Goal: Transaction & Acquisition: Purchase product/service

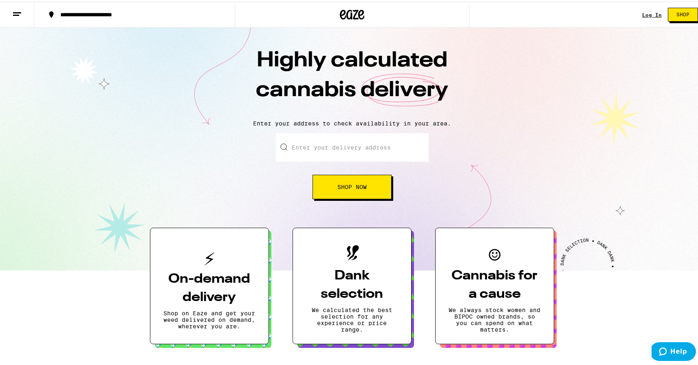
click at [643, 13] on div "Log In" at bounding box center [653, 13] width 20 height 5
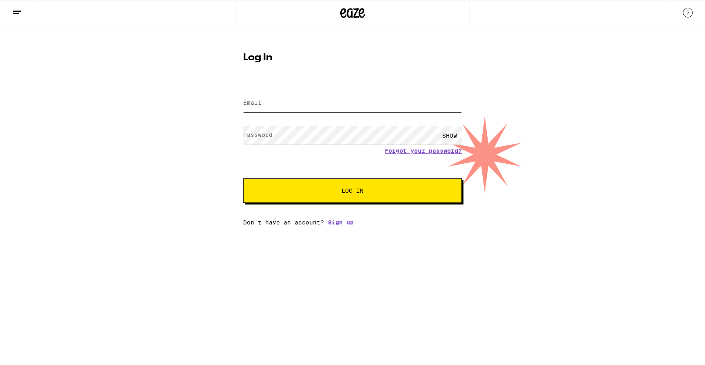
click at [310, 103] on input "Email" at bounding box center [352, 103] width 219 height 18
type input "[EMAIL_ADDRESS][DOMAIN_NAME]"
click at [243, 179] on button "Log In" at bounding box center [352, 191] width 219 height 24
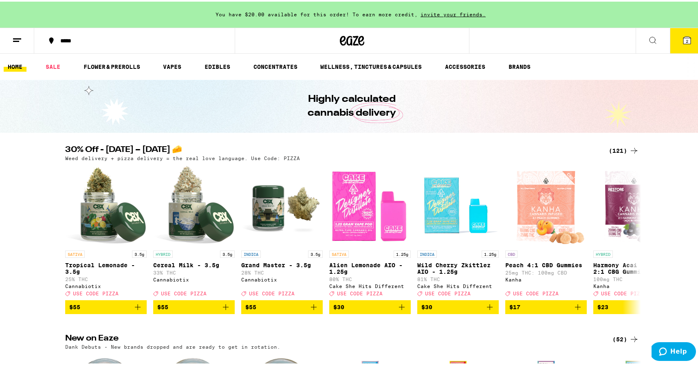
click at [684, 39] on icon at bounding box center [687, 38] width 7 height 7
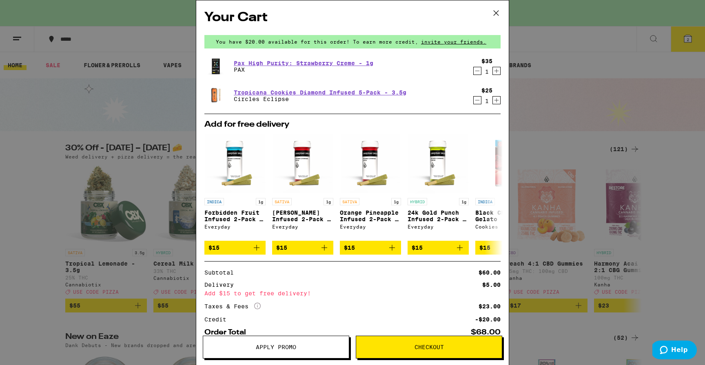
click at [473, 74] on icon "Decrement" at bounding box center [476, 71] width 7 height 10
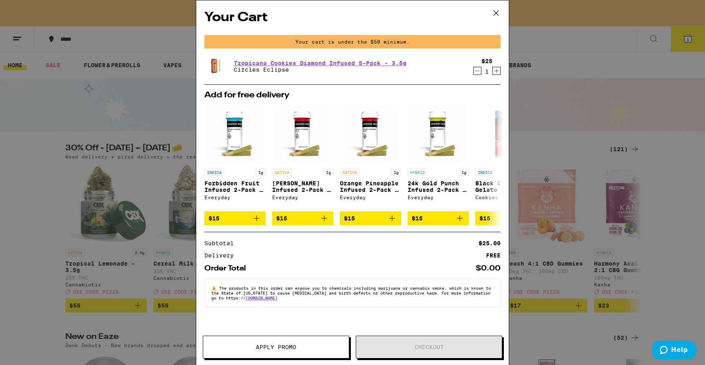
click at [474, 70] on icon "Decrement" at bounding box center [476, 71] width 7 height 10
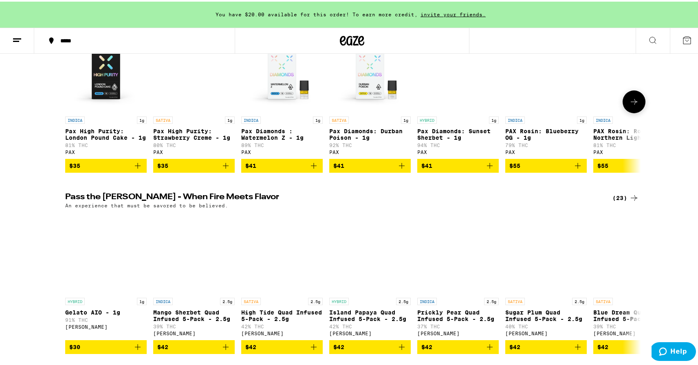
scroll to position [1588, 0]
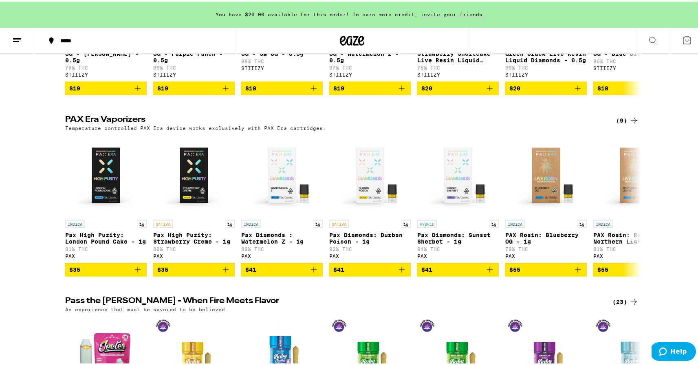
click at [634, 124] on icon at bounding box center [635, 119] width 10 height 10
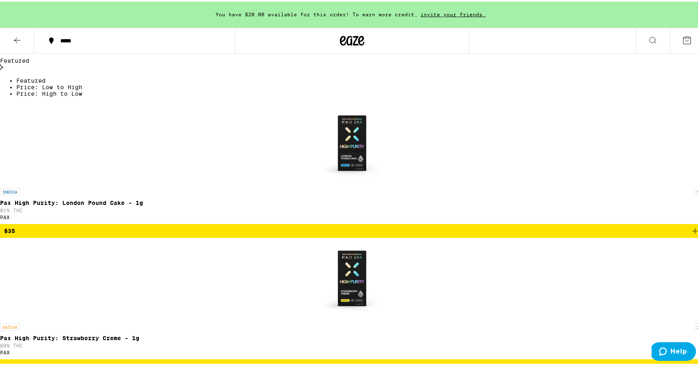
scroll to position [124, 0]
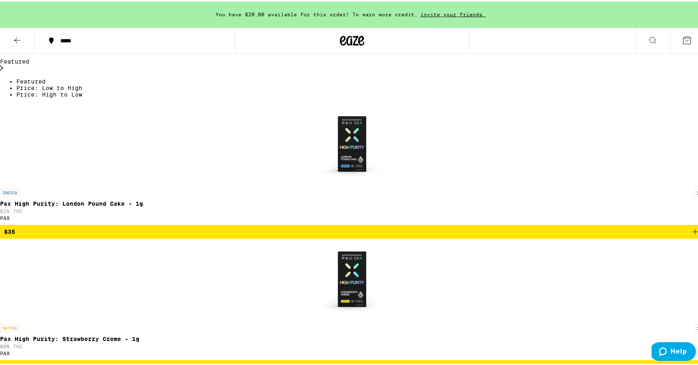
click at [85, 35] on label "Sativa" at bounding box center [74, 31] width 22 height 7
click at [65, 30] on input "Sativa" at bounding box center [65, 29] width 0 height 0
checkbox input "true"
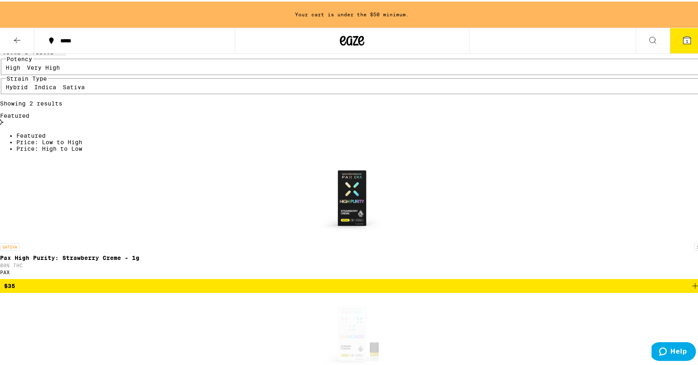
scroll to position [0, 0]
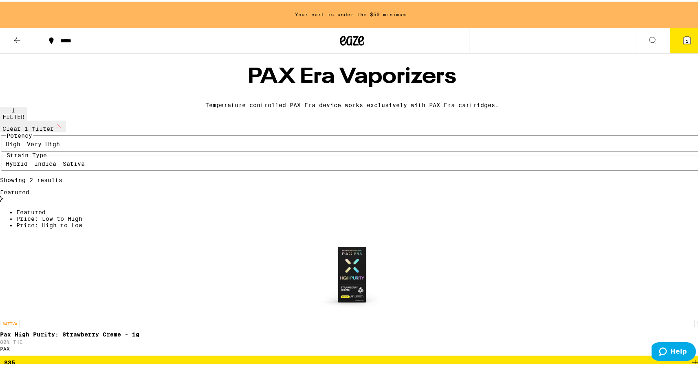
click at [15, 36] on icon at bounding box center [17, 39] width 10 height 10
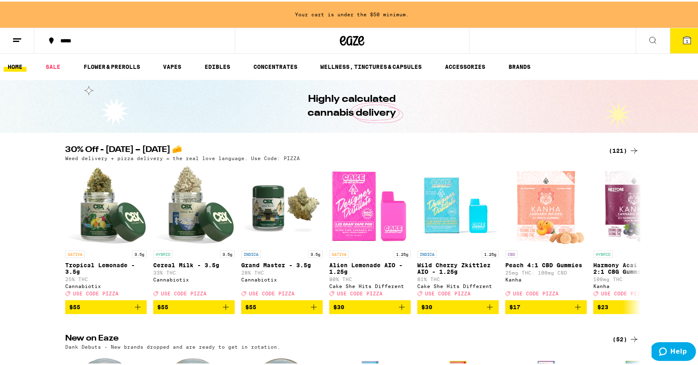
scroll to position [99, 0]
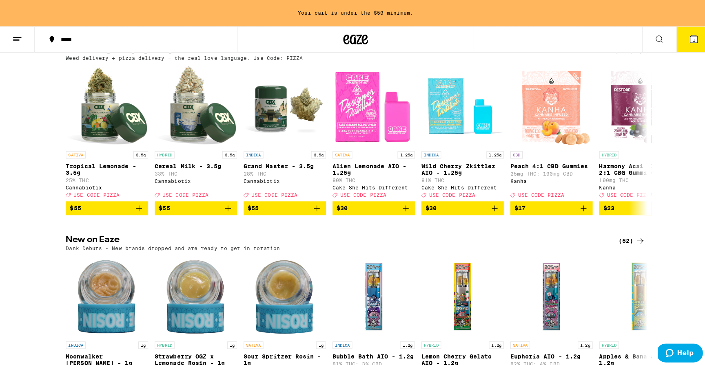
scroll to position [404, 0]
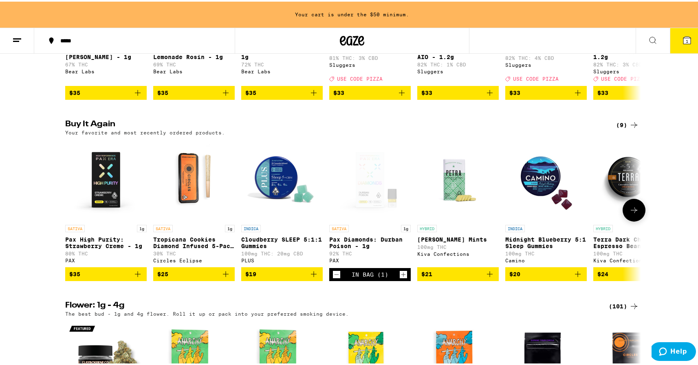
click at [312, 278] on icon "Add to bag" at bounding box center [314, 273] width 10 height 10
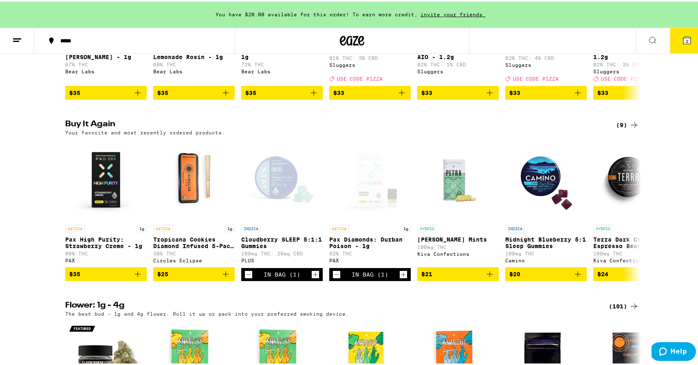
click at [684, 41] on icon at bounding box center [687, 38] width 7 height 7
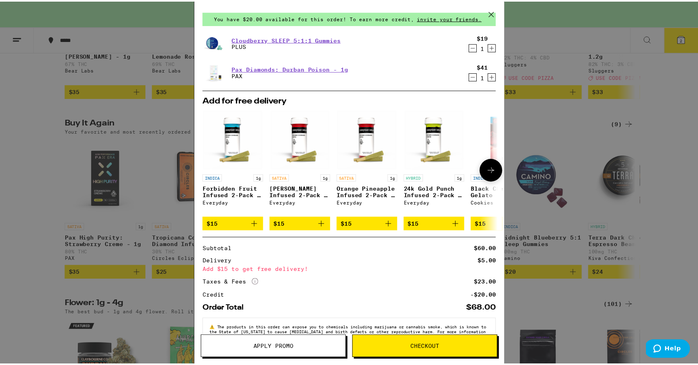
scroll to position [51, 0]
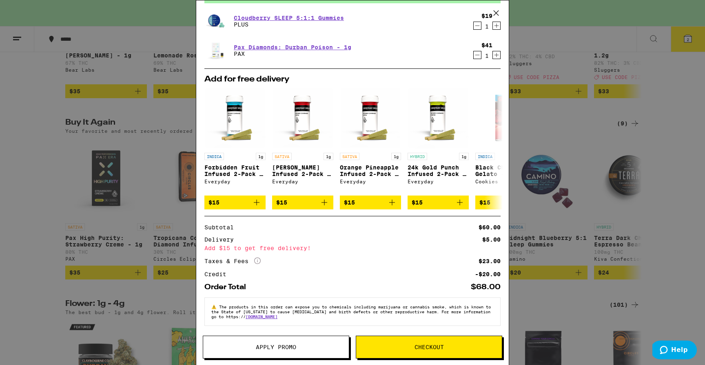
click at [496, 15] on icon at bounding box center [496, 13] width 12 height 12
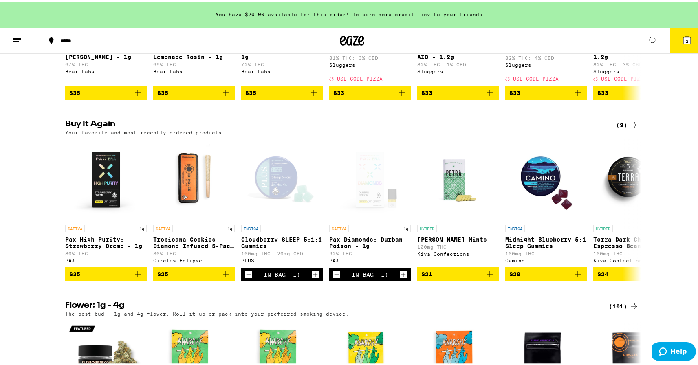
click at [683, 42] on icon at bounding box center [688, 39] width 10 height 10
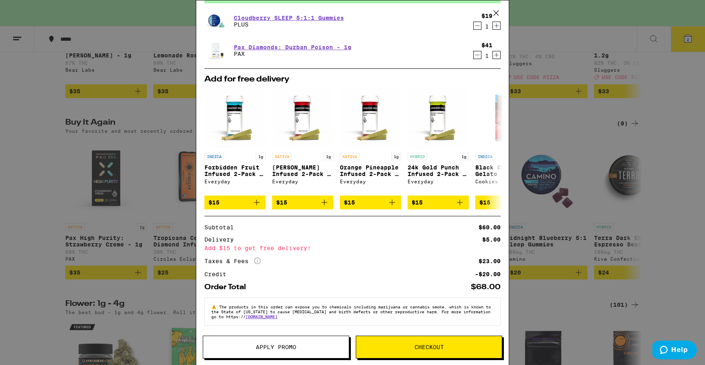
scroll to position [51, 0]
click at [441, 345] on span "Checkout" at bounding box center [428, 348] width 29 height 6
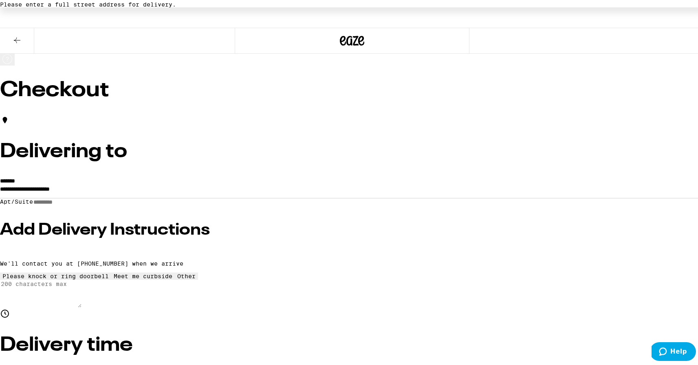
click at [168, 188] on input "**********" at bounding box center [352, 190] width 705 height 14
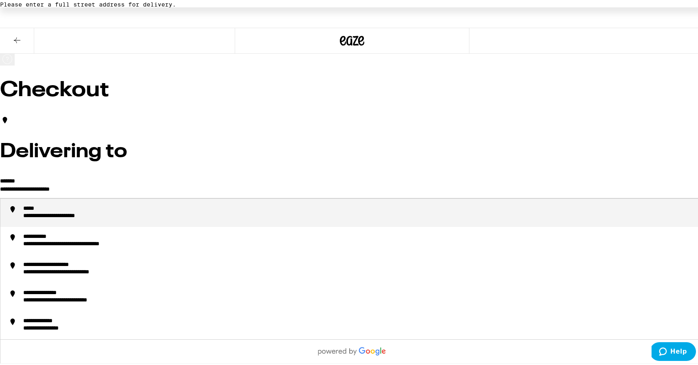
click at [211, 186] on input "**********" at bounding box center [352, 190] width 705 height 14
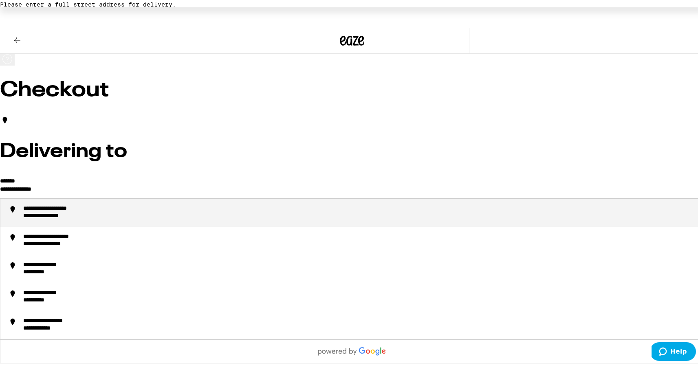
click at [101, 204] on div "**********" at bounding box center [61, 208] width 77 height 8
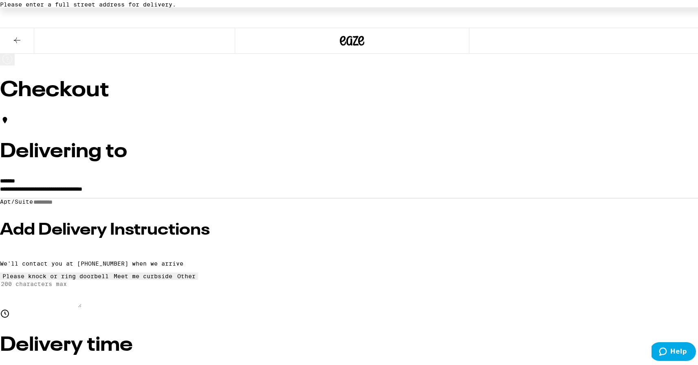
type input "**********"
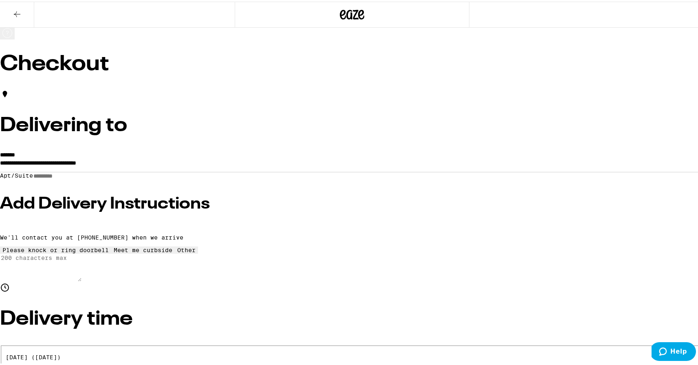
click at [91, 178] on input "Apt/Suite" at bounding box center [62, 174] width 58 height 7
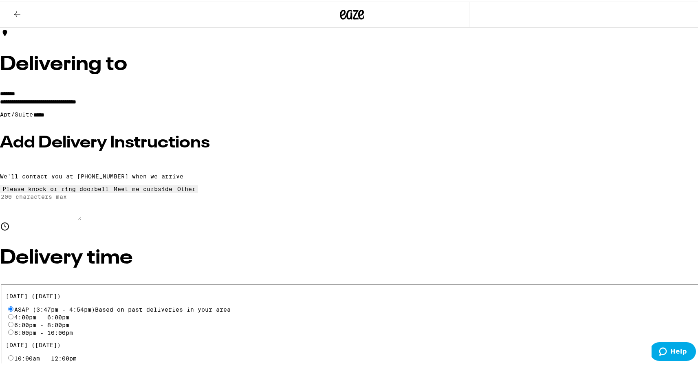
type input "*****"
click at [316, 319] on div "6:00pm - 8:00pm" at bounding box center [352, 323] width 693 height 8
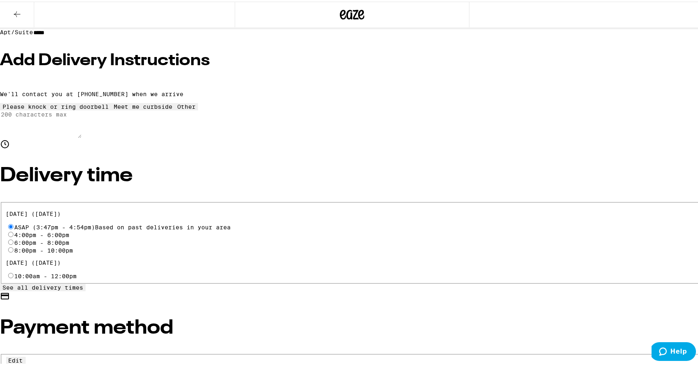
scroll to position [201, 0]
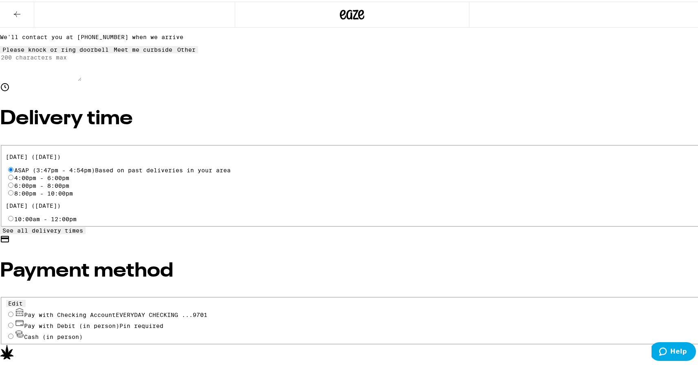
click at [208, 310] on span "EVERYDAY CHECKING ...9701" at bounding box center [162, 313] width 92 height 7
click at [13, 310] on input "Pay with Checking Account EVERYDAY CHECKING ...9701" at bounding box center [10, 312] width 5 height 5
radio input "true"
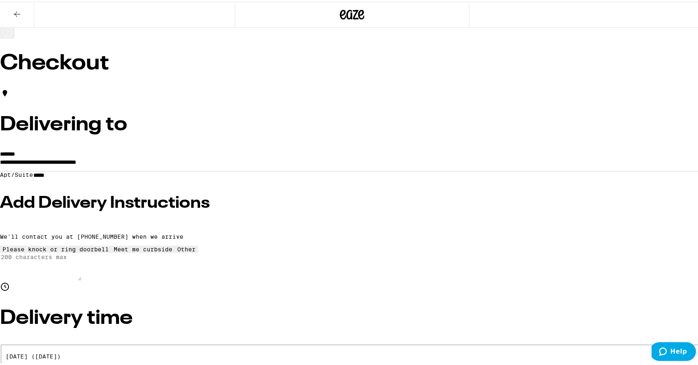
scroll to position [0, 0]
